Goal: Transaction & Acquisition: Subscribe to service/newsletter

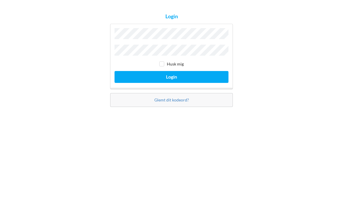
scroll to position [25, 0]
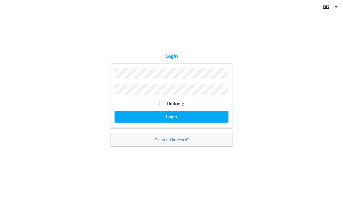
click at [169, 111] on button "Login" at bounding box center [171, 117] width 114 height 12
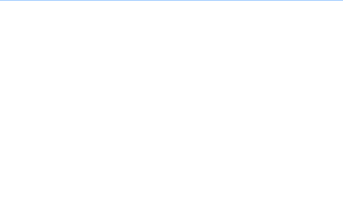
scroll to position [10, 0]
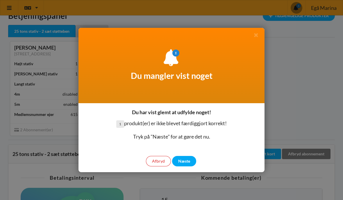
click at [183, 162] on div "Næste" at bounding box center [184, 161] width 24 height 10
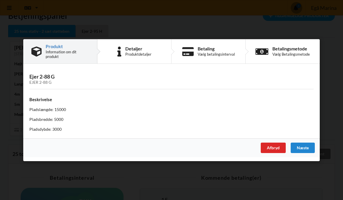
click at [306, 147] on div "Næste" at bounding box center [302, 148] width 24 height 10
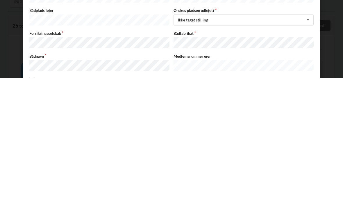
scroll to position [75, 0]
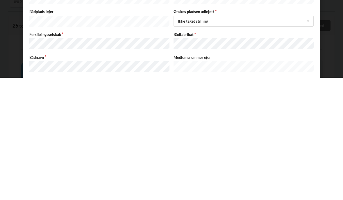
click at [30, 200] on input "checkbox" at bounding box center [31, 203] width 5 height 5
checkbox input "true"
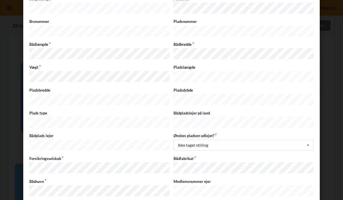
scroll to position [72, 0]
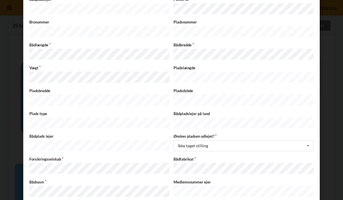
click at [338, 87] on div "Er du sikker på du vil logge ud? Nej Ja Vilkår og betingelser Brugerbetingelser…" at bounding box center [171, 100] width 343 height 200
click at [308, 141] on icon at bounding box center [307, 146] width 9 height 11
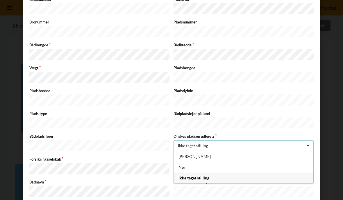
click at [181, 151] on div "[PERSON_NAME]" at bounding box center [243, 156] width 139 height 11
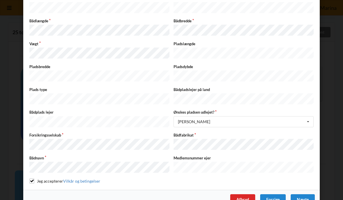
scroll to position [129, 0]
click at [334, 39] on div "Er du sikker på du vil logge ud? Nej Ja Vilkår og betingelser Brugerbetingelser…" at bounding box center [171, 100] width 343 height 200
click at [307, 194] on div "Næste" at bounding box center [302, 199] width 24 height 10
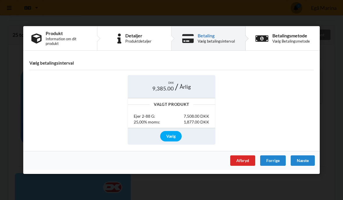
click at [169, 134] on div "Vælg" at bounding box center [170, 136] width 21 height 10
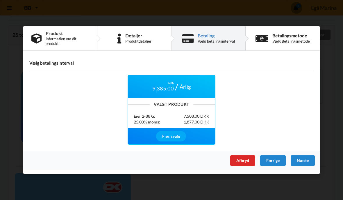
click at [287, 96] on div "DKK 9,385.00 Årlig Valgt Produkt Ejer 2-88 G: 7,508.00 DKK 25,00% moms: 1,877.0…" at bounding box center [171, 110] width 292 height 78
click at [200, 87] on div "DKK 9,385.00 Årlig" at bounding box center [171, 86] width 87 height 23
click at [304, 161] on div "Næste" at bounding box center [302, 161] width 24 height 10
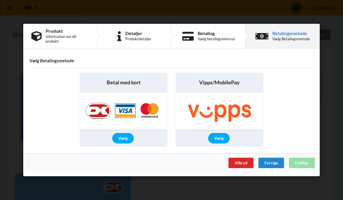
click at [119, 139] on div "Vælg" at bounding box center [122, 138] width 21 height 10
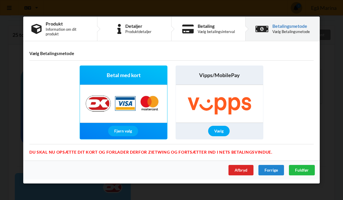
click at [303, 172] on span "Fuldfør" at bounding box center [302, 170] width 14 height 5
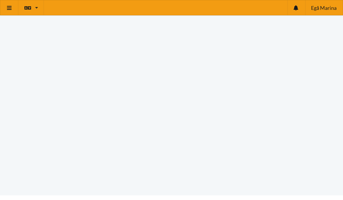
scroll to position [59, 0]
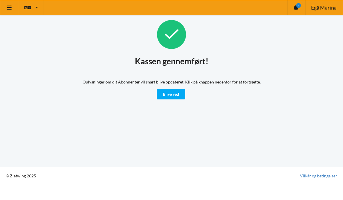
scroll to position [10, 0]
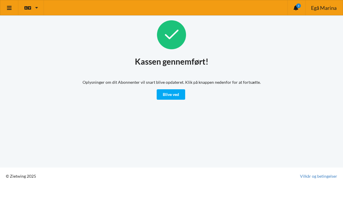
click at [172, 89] on link "Blive ved" at bounding box center [170, 94] width 28 height 10
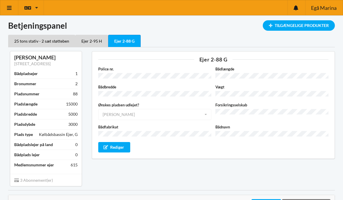
click at [25, 182] on div "3 Abonnement(er)" at bounding box center [45, 180] width 71 height 12
click at [23, 174] on div "3 Abonnement(er)" at bounding box center [45, 180] width 71 height 12
click at [35, 42] on div "25 tons stativ - 2 sæt støtteben" at bounding box center [41, 41] width 67 height 12
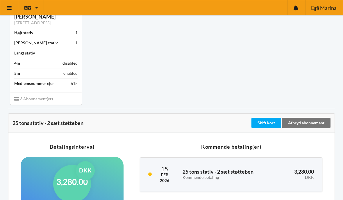
scroll to position [41, 0]
click at [309, 121] on div "Afbryd abonnement" at bounding box center [306, 123] width 48 height 10
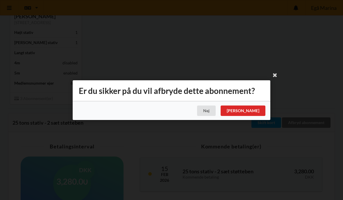
click at [257, 116] on div "[PERSON_NAME]" at bounding box center [242, 111] width 45 height 10
